Goal: Task Accomplishment & Management: Use online tool/utility

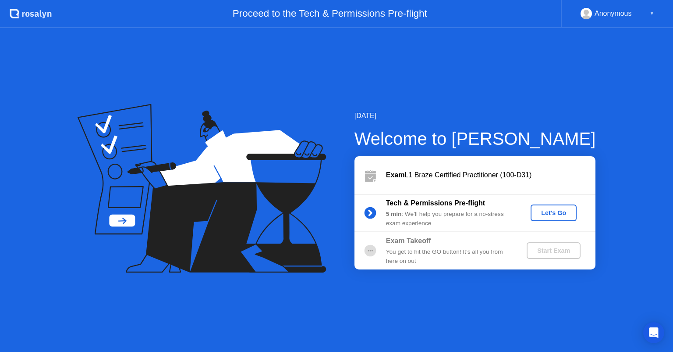
click at [548, 212] on div "Let's Go" at bounding box center [553, 212] width 39 height 7
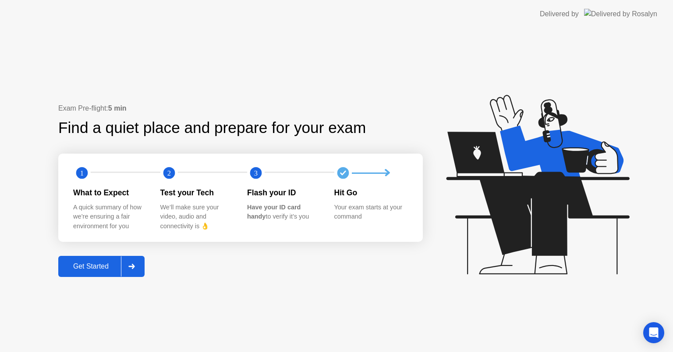
click at [75, 269] on div "Get Started" at bounding box center [91, 266] width 60 height 8
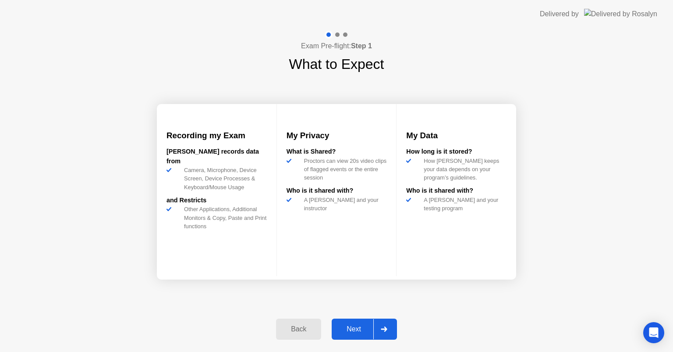
click at [356, 331] on div "Next" at bounding box center [354, 329] width 39 height 8
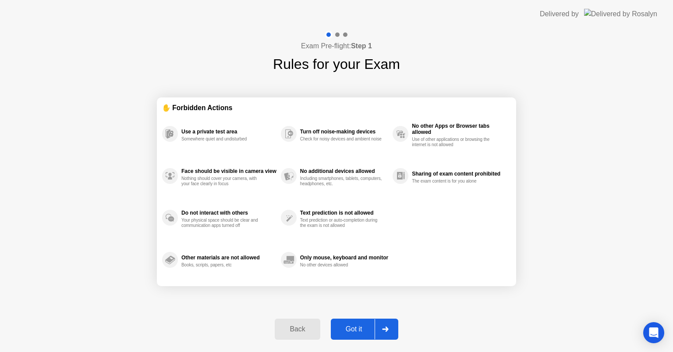
click at [364, 328] on div "Got it" at bounding box center [354, 329] width 41 height 8
select select "**********"
select select "*******"
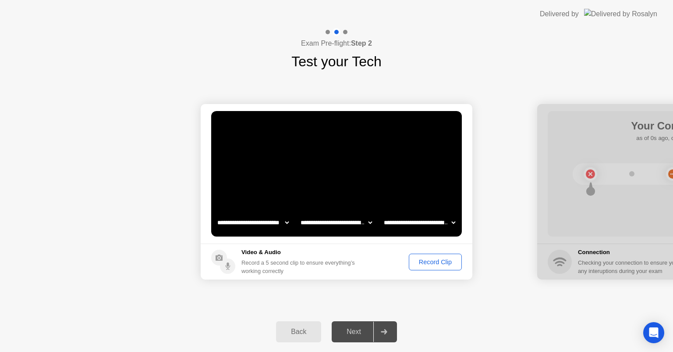
click at [423, 260] on div "Record Clip" at bounding box center [435, 261] width 47 height 7
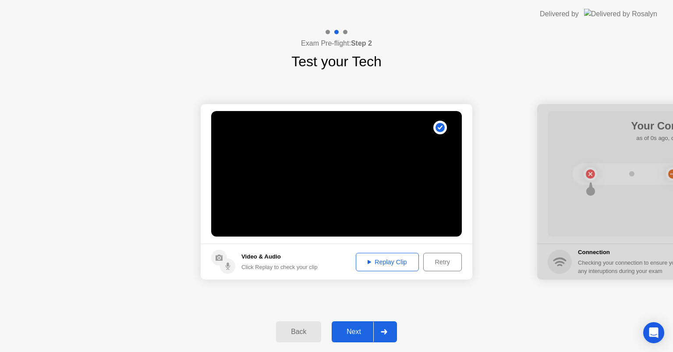
click at [349, 328] on div "Next" at bounding box center [354, 331] width 39 height 8
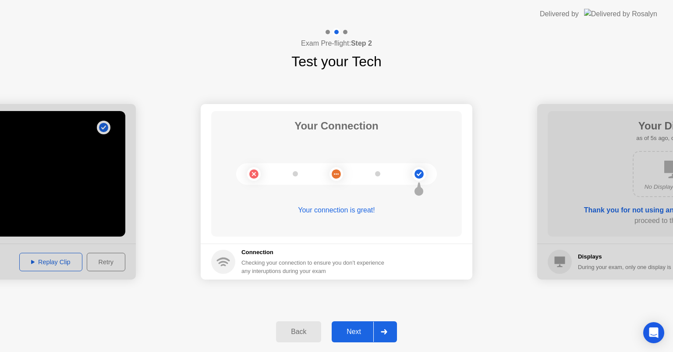
click at [354, 332] on div "Next" at bounding box center [354, 331] width 39 height 8
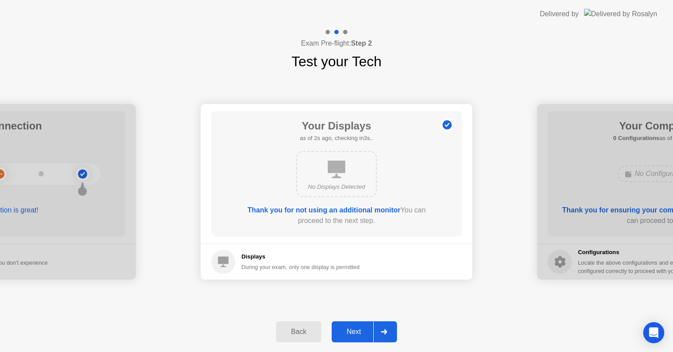
click at [356, 334] on div "Next" at bounding box center [354, 331] width 39 height 8
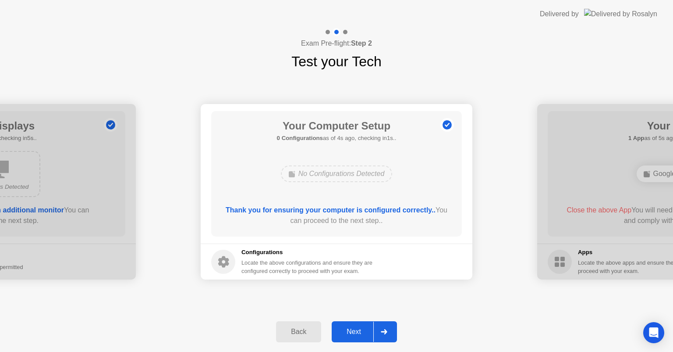
click at [354, 327] on div "Next" at bounding box center [354, 331] width 39 height 8
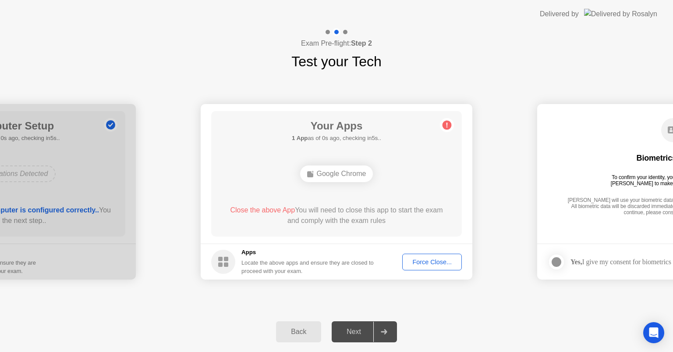
click at [412, 261] on div "Force Close..." at bounding box center [432, 261] width 53 height 7
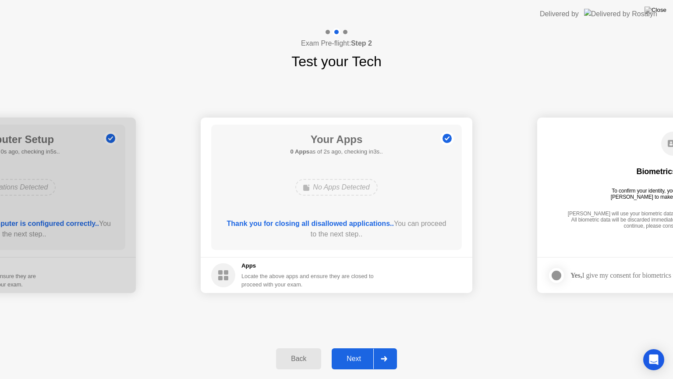
click at [352, 351] on div "Next" at bounding box center [354, 359] width 39 height 8
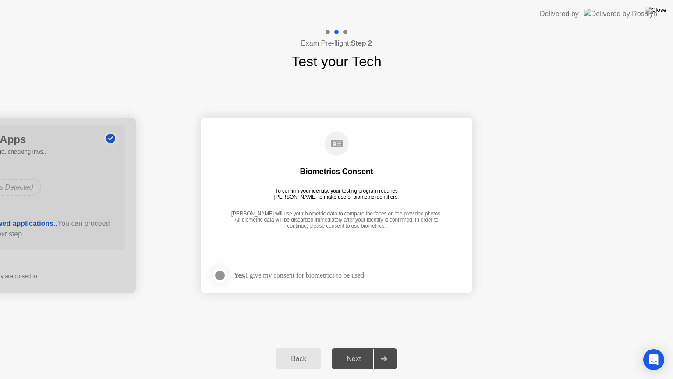
click at [221, 278] on div at bounding box center [220, 275] width 11 height 11
click at [354, 351] on div "Next" at bounding box center [354, 359] width 39 height 8
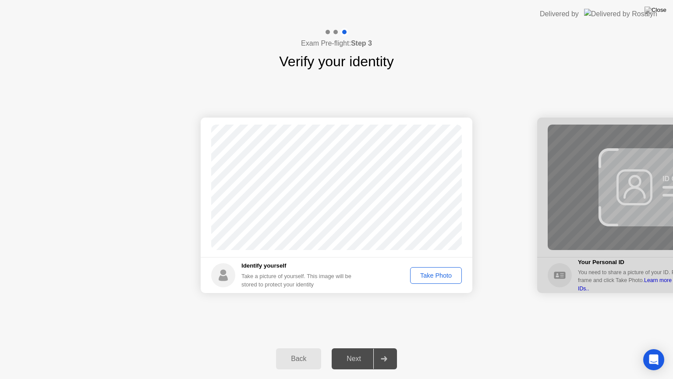
click at [418, 278] on div "Take Photo" at bounding box center [436, 275] width 46 height 7
click at [352, 351] on div "Next" at bounding box center [354, 359] width 39 height 8
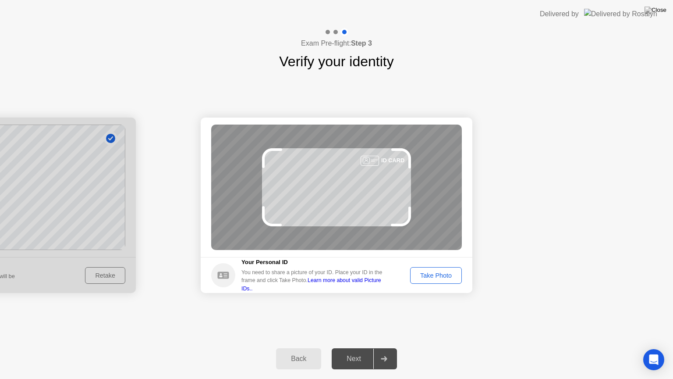
click at [430, 279] on div "Take Photo" at bounding box center [436, 275] width 46 height 7
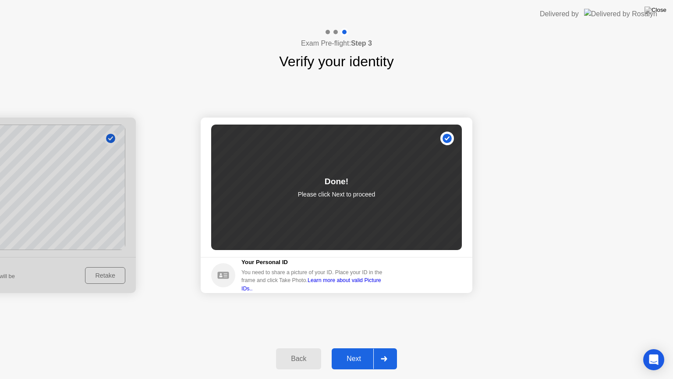
click at [355, 351] on div "Next" at bounding box center [354, 359] width 39 height 8
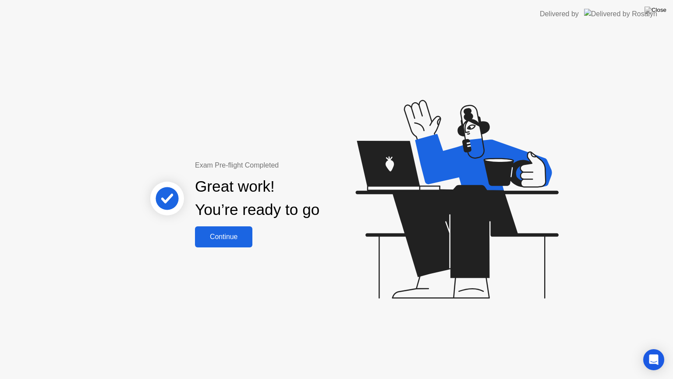
click at [218, 240] on div "Continue" at bounding box center [224, 237] width 52 height 8
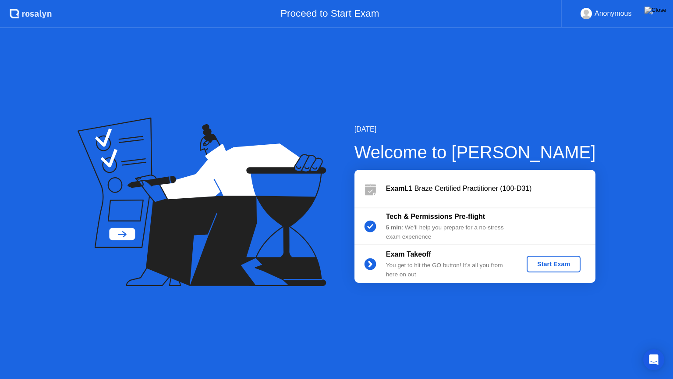
click at [550, 262] on div "Start Exam" at bounding box center [553, 263] width 47 height 7
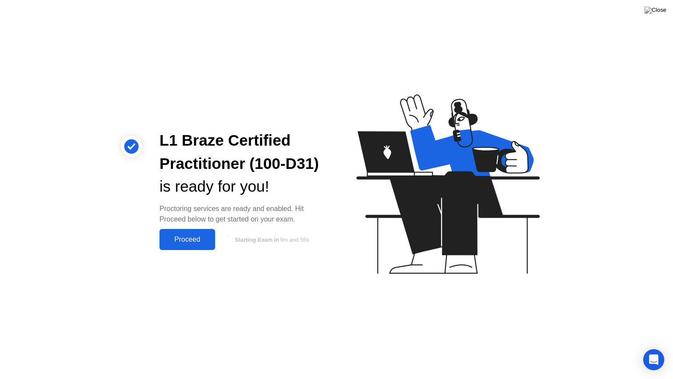
click at [187, 245] on button "Proceed" at bounding box center [188, 239] width 56 height 21
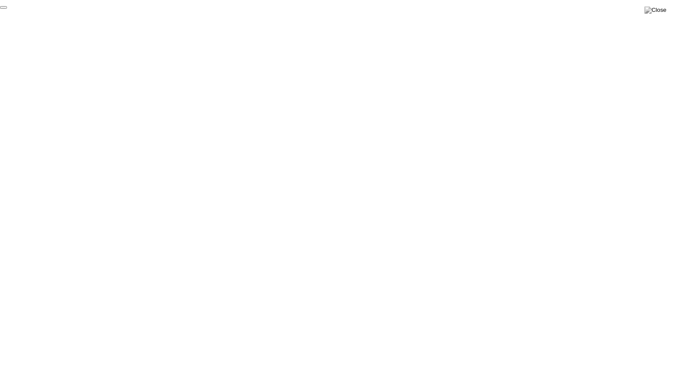
click div "End Proctoring Session"
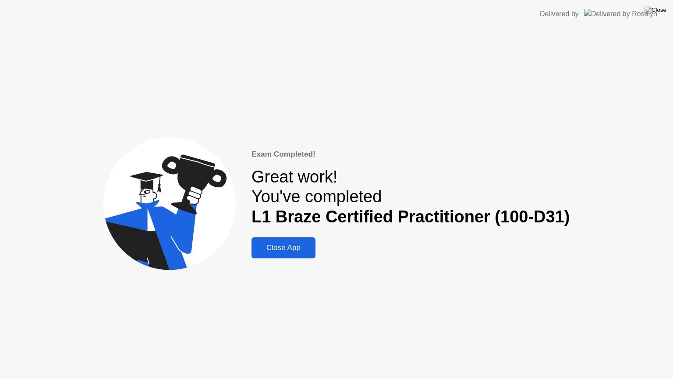
click at [286, 246] on div "Close App" at bounding box center [283, 247] width 59 height 9
